Goal: Book appointment/travel/reservation

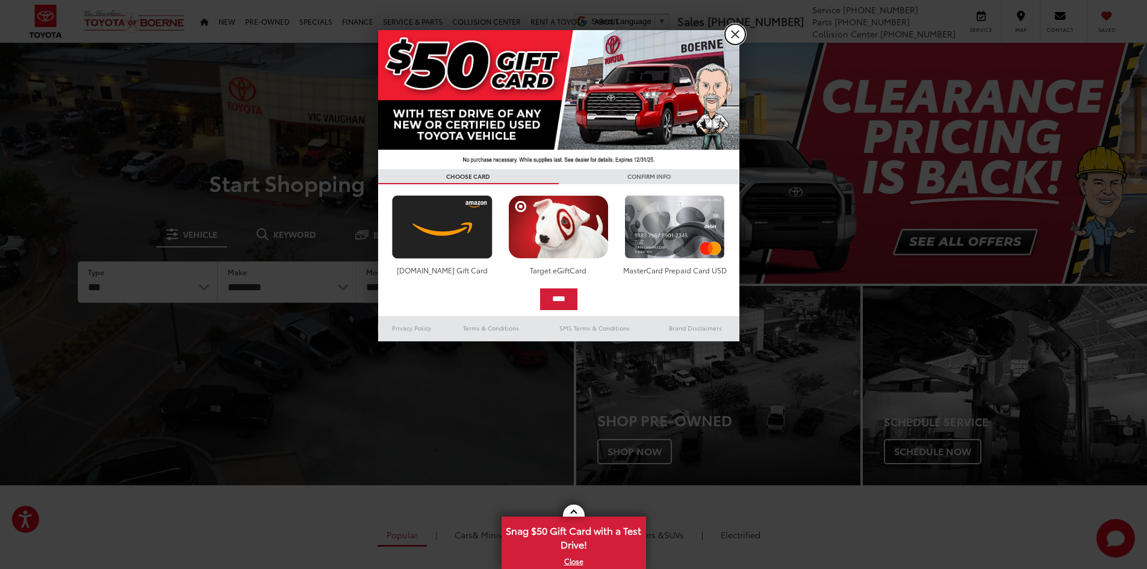
click at [738, 34] on link "X" at bounding box center [735, 34] width 20 height 20
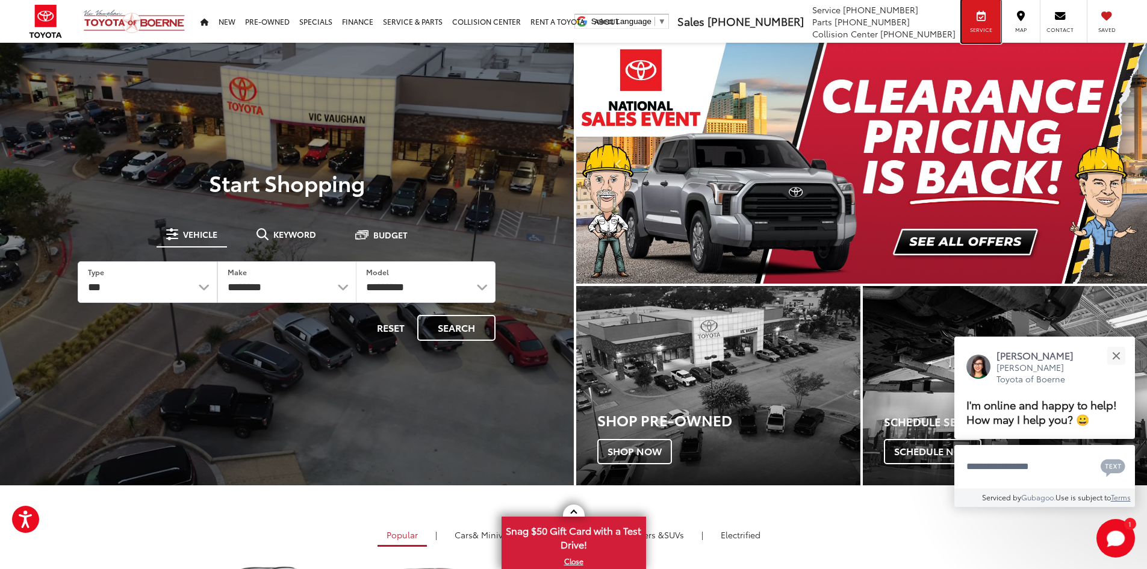
click at [981, 28] on span "Service" at bounding box center [981, 30] width 27 height 8
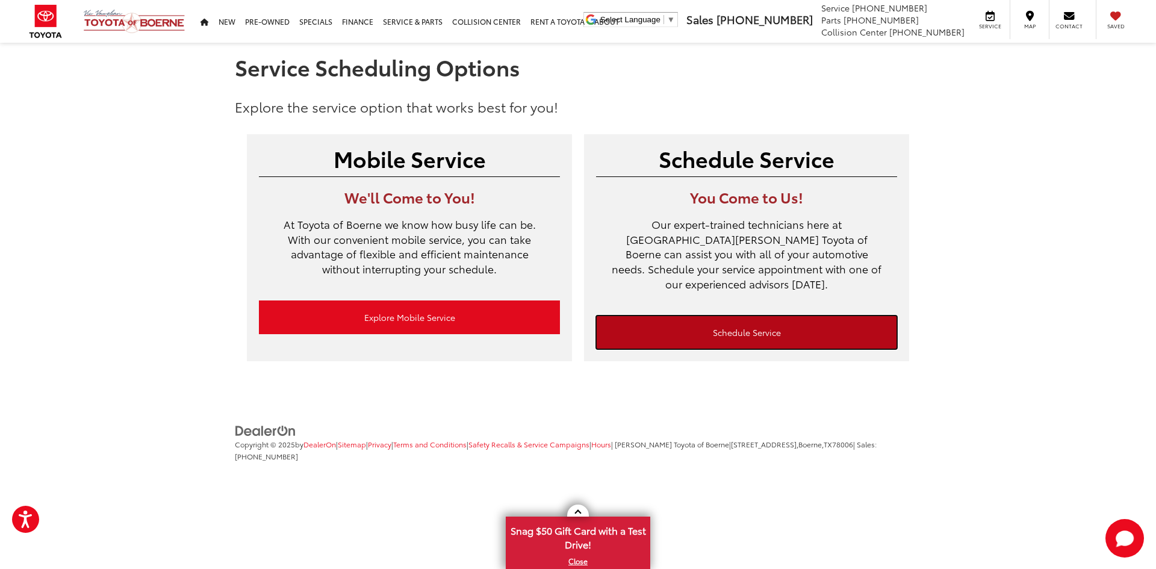
click at [745, 317] on link "Schedule Service" at bounding box center [746, 332] width 301 height 34
